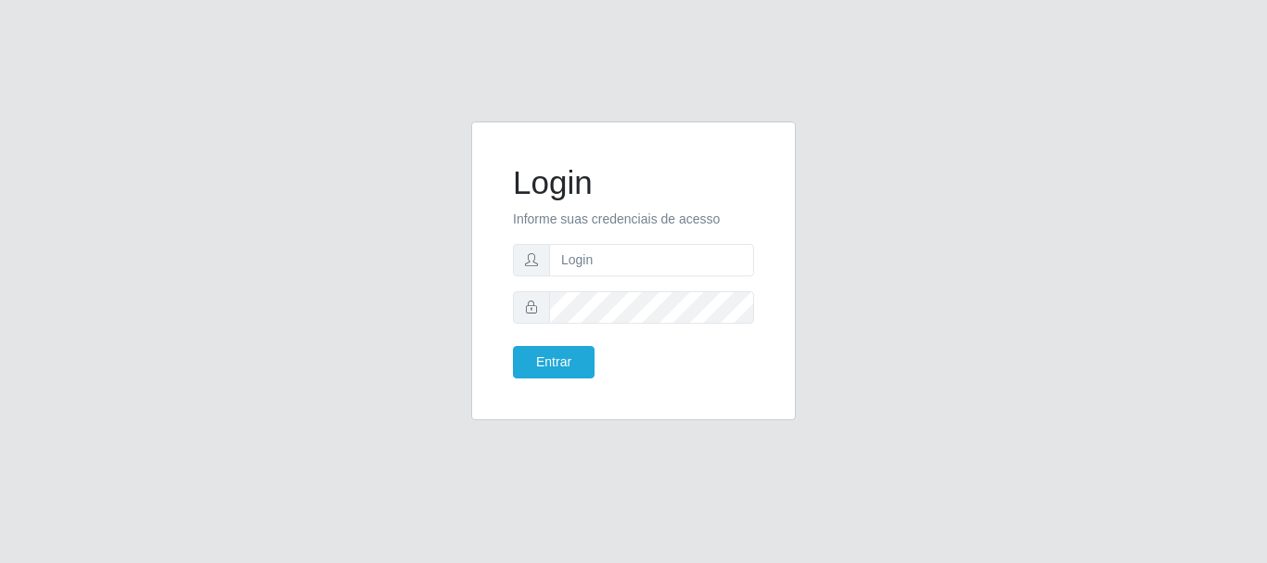
click at [647, 239] on form "Login Informe suas credenciais de acesso Entrar" at bounding box center [633, 270] width 241 height 215
click at [643, 270] on input "text" at bounding box center [651, 260] width 205 height 32
click at [263, 40] on div "Login Informe suas credenciais de acesso Entrar" at bounding box center [633, 281] width 1267 height 563
drag, startPoint x: 263, startPoint y: 41, endPoint x: 232, endPoint y: 2, distance: 49.6
click at [263, 41] on div "Login Informe suas credenciais de acesso Entrar" at bounding box center [633, 281] width 1267 height 563
